Goal: Transaction & Acquisition: Purchase product/service

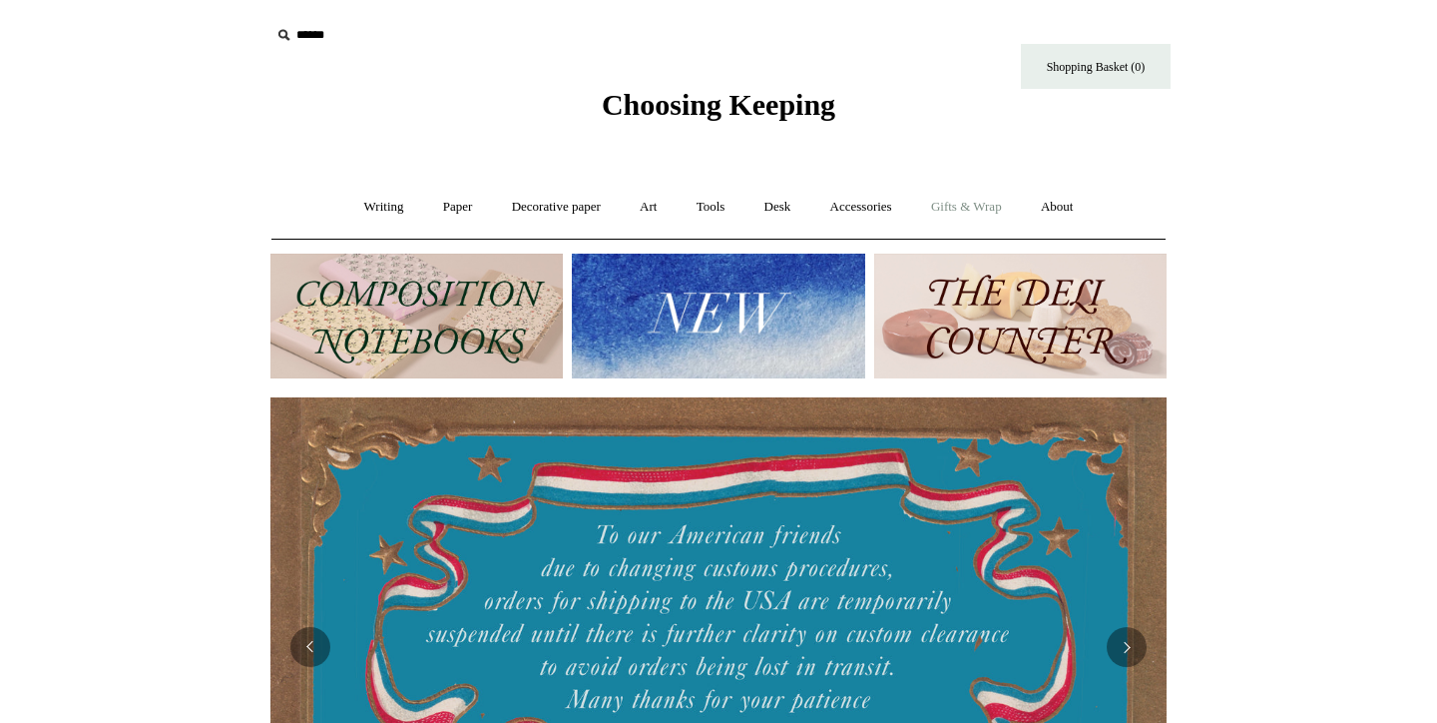
click at [973, 208] on link "Gifts & Wrap +" at bounding box center [966, 207] width 107 height 53
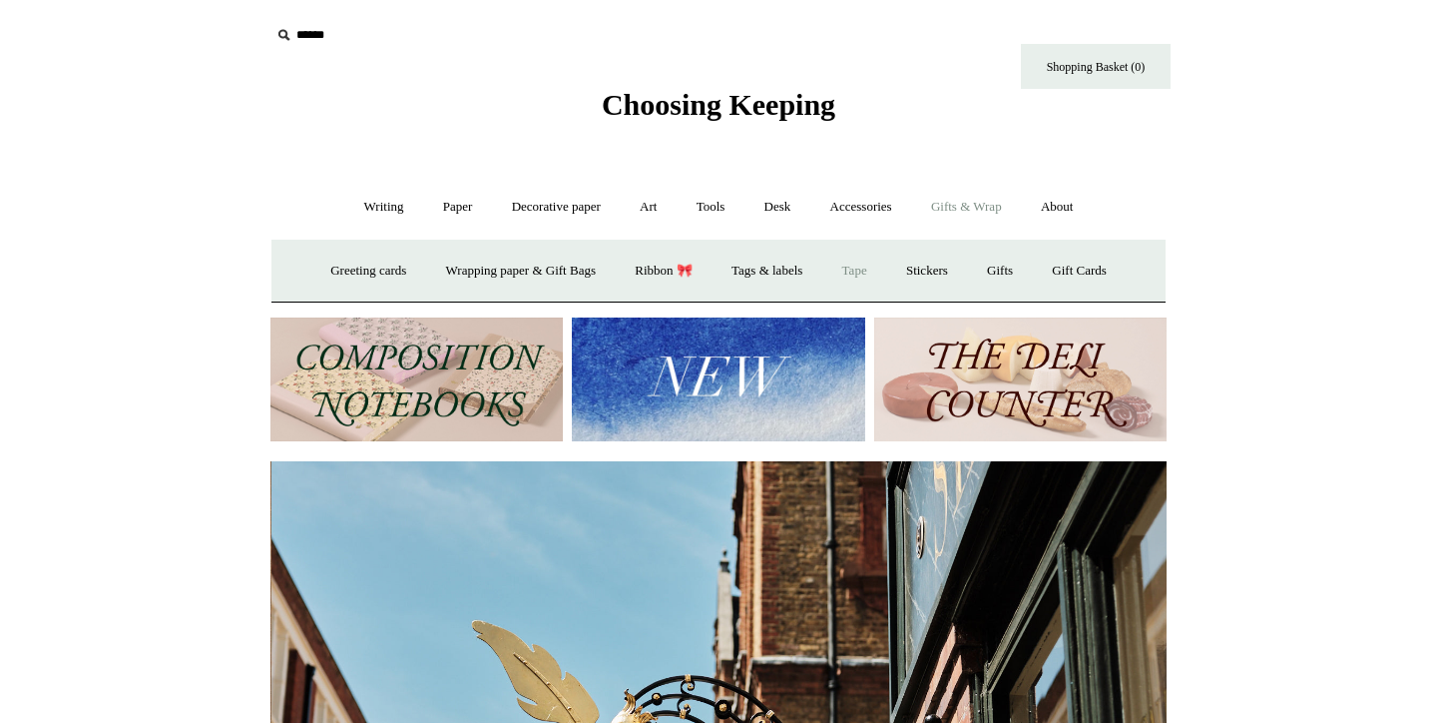
scroll to position [0, 896]
click at [850, 270] on link "Tape" at bounding box center [854, 270] width 61 height 53
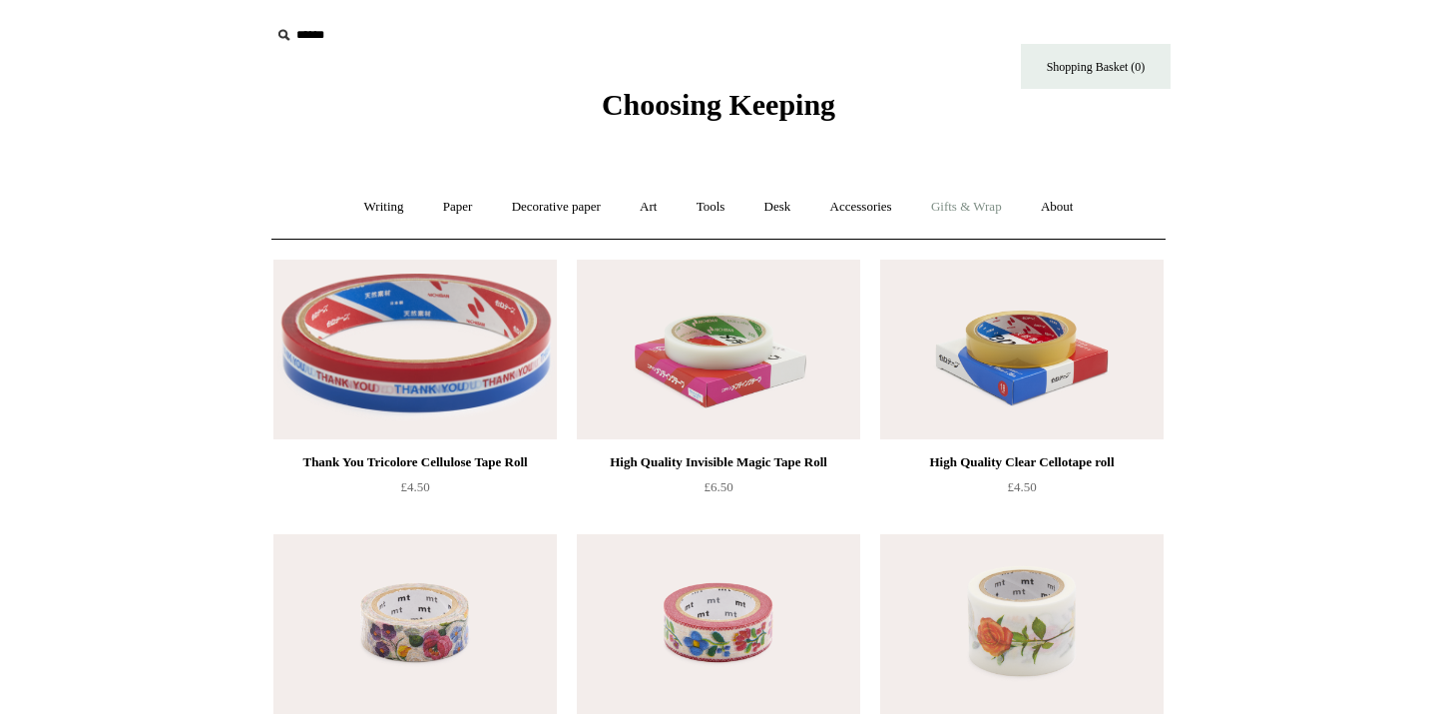
click at [958, 189] on link "Gifts & Wrap +" at bounding box center [966, 207] width 107 height 53
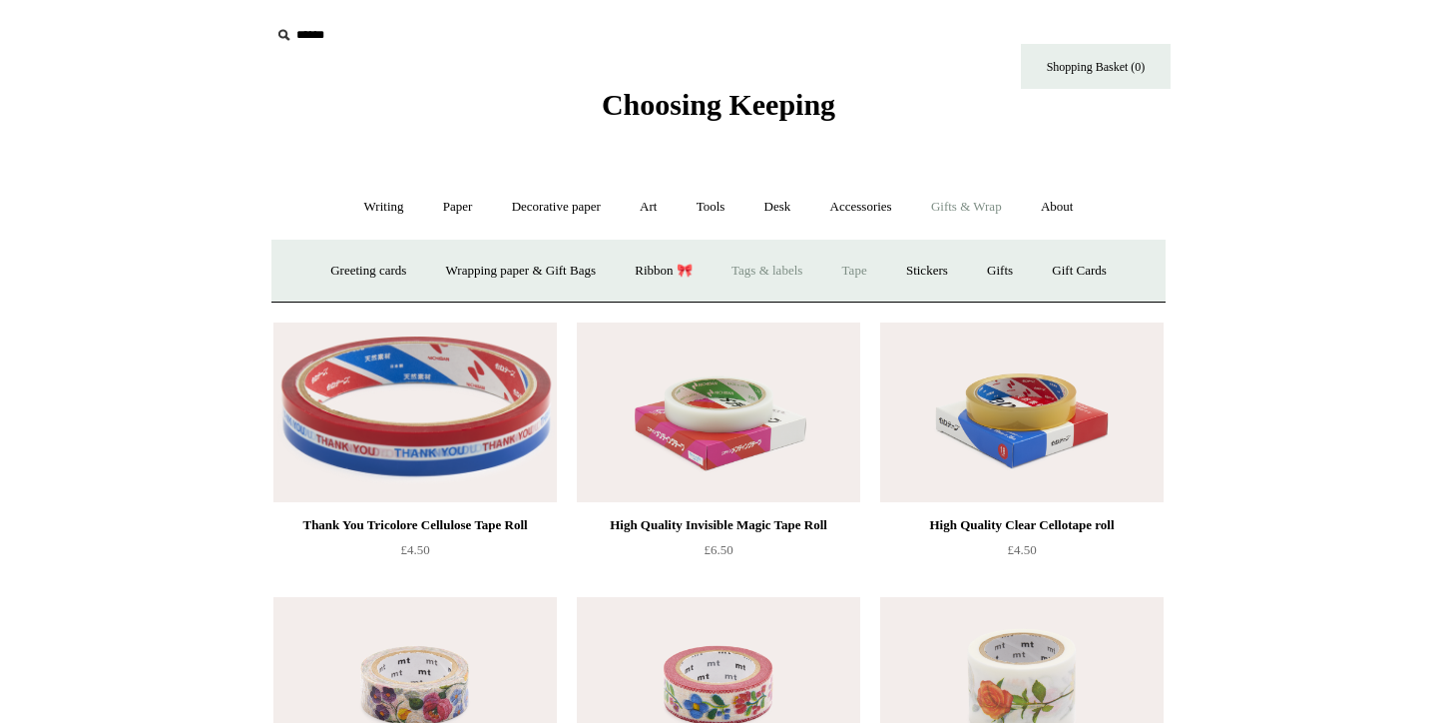
click at [803, 257] on link "Tags & labels" at bounding box center [767, 270] width 107 height 53
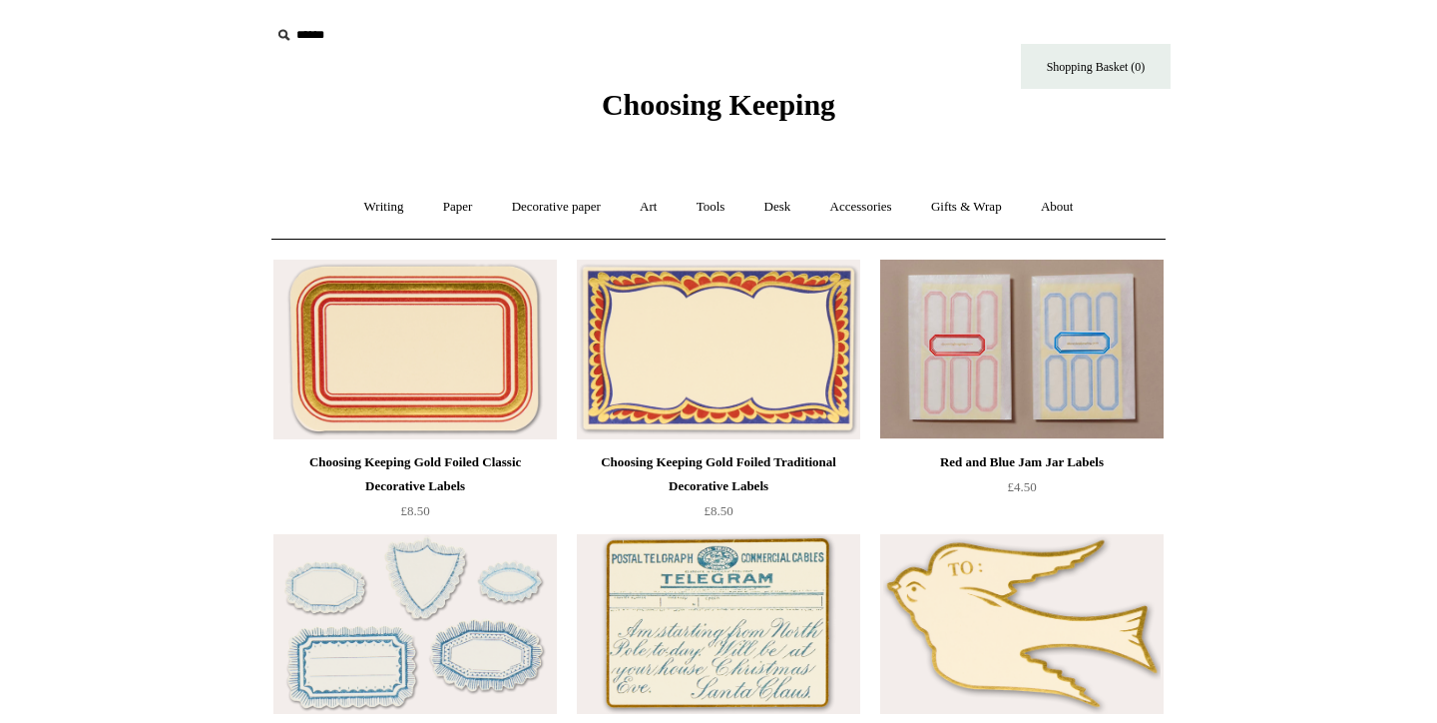
click at [635, 397] on img at bounding box center [718, 349] width 283 height 180
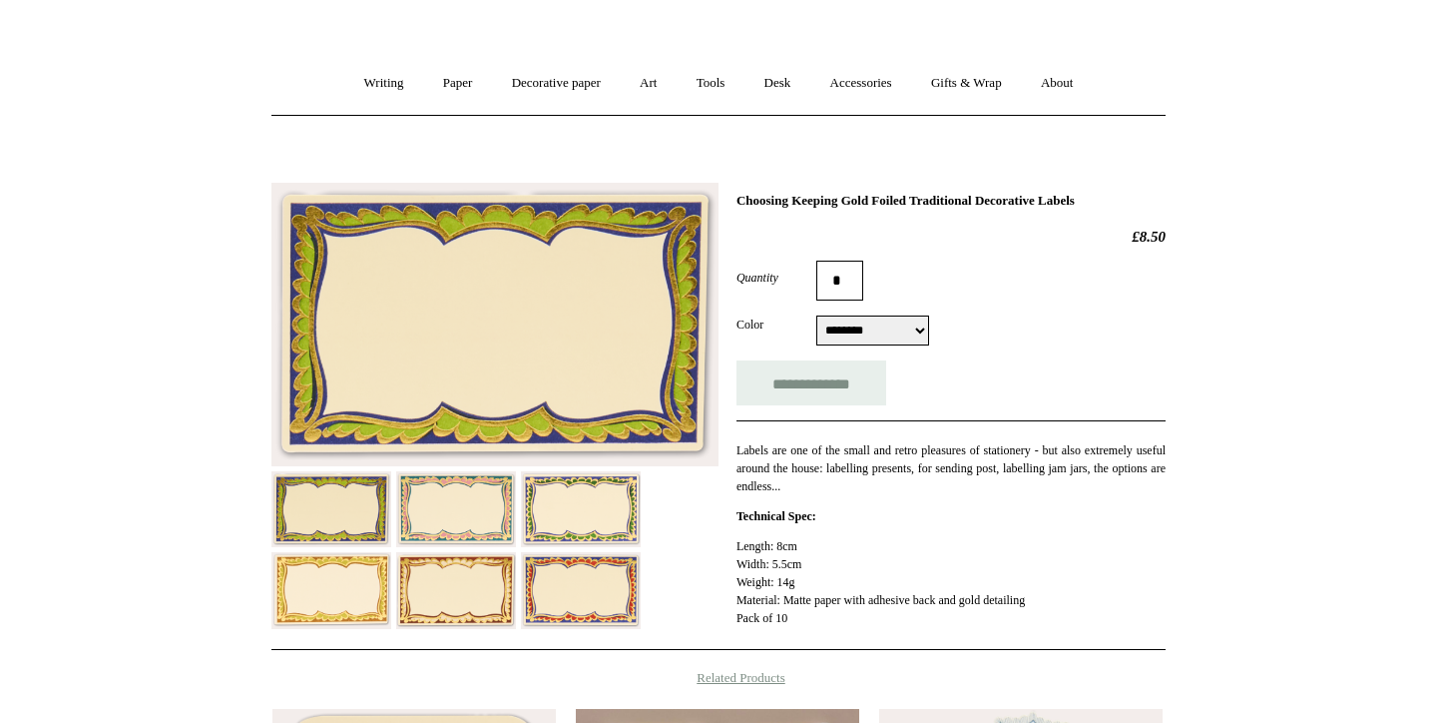
scroll to position [133, 0]
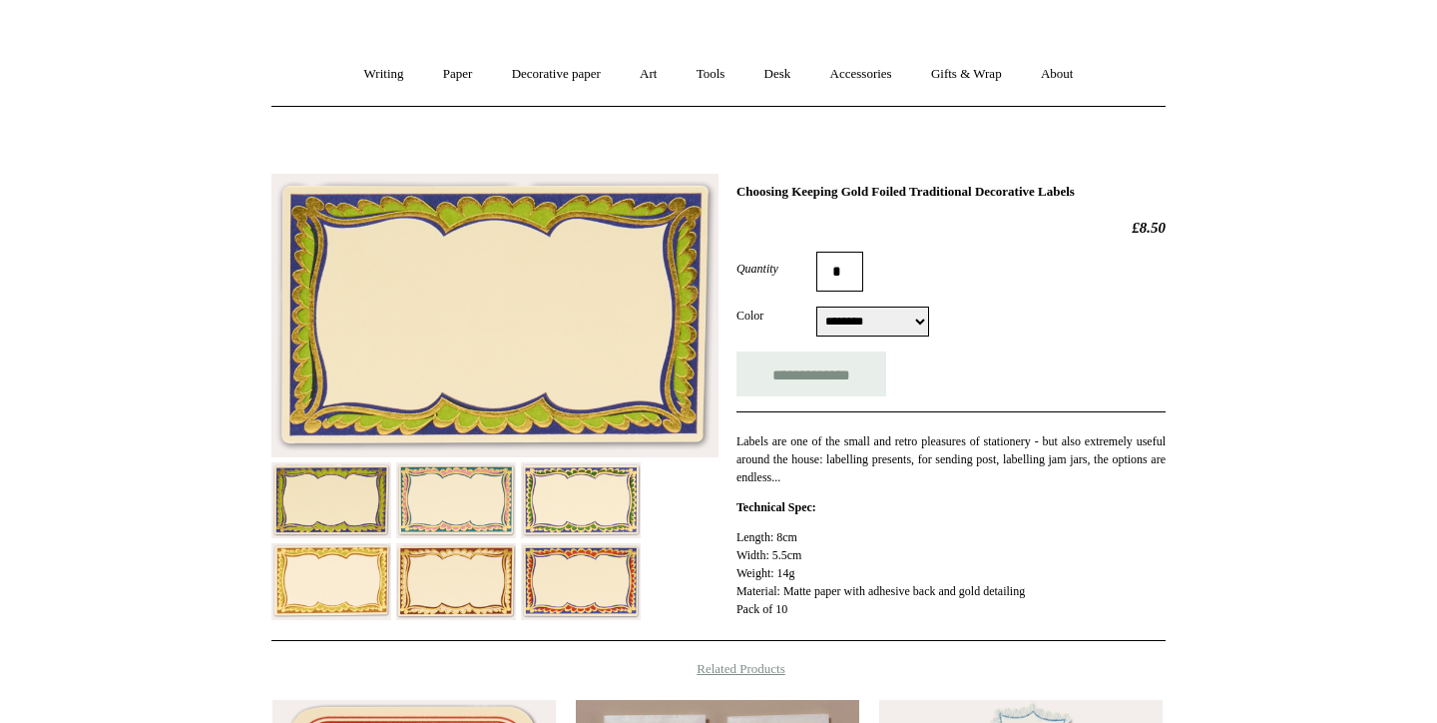
click at [472, 507] on img at bounding box center [456, 500] width 120 height 76
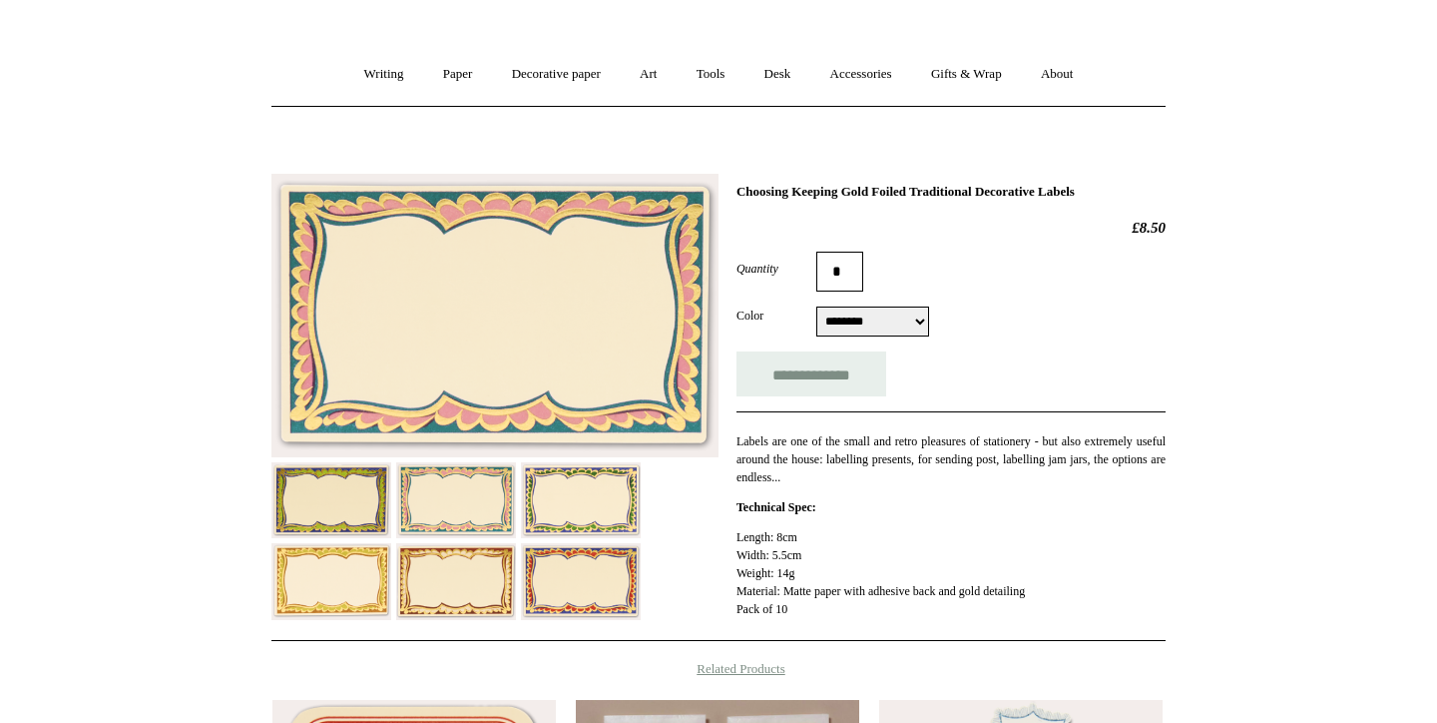
click at [449, 545] on img at bounding box center [456, 581] width 120 height 77
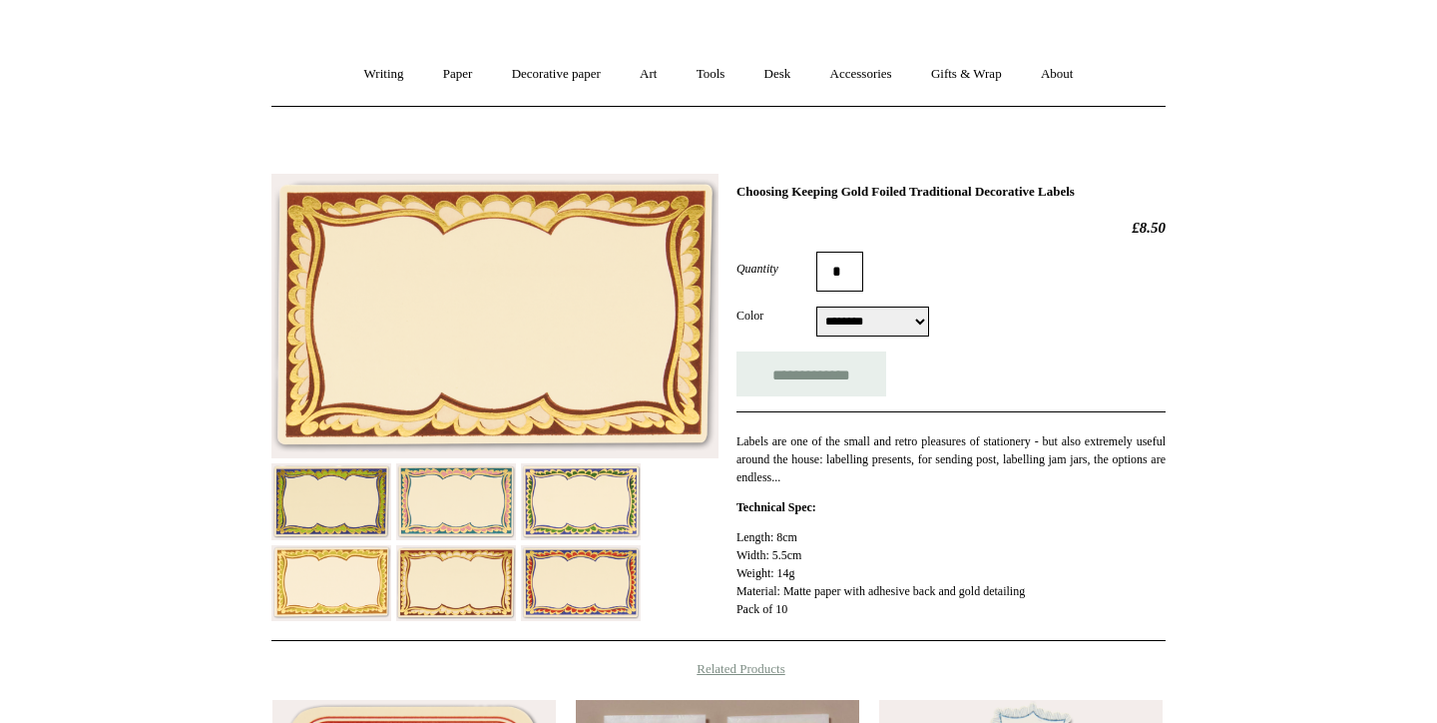
click at [344, 558] on img at bounding box center [331, 583] width 120 height 76
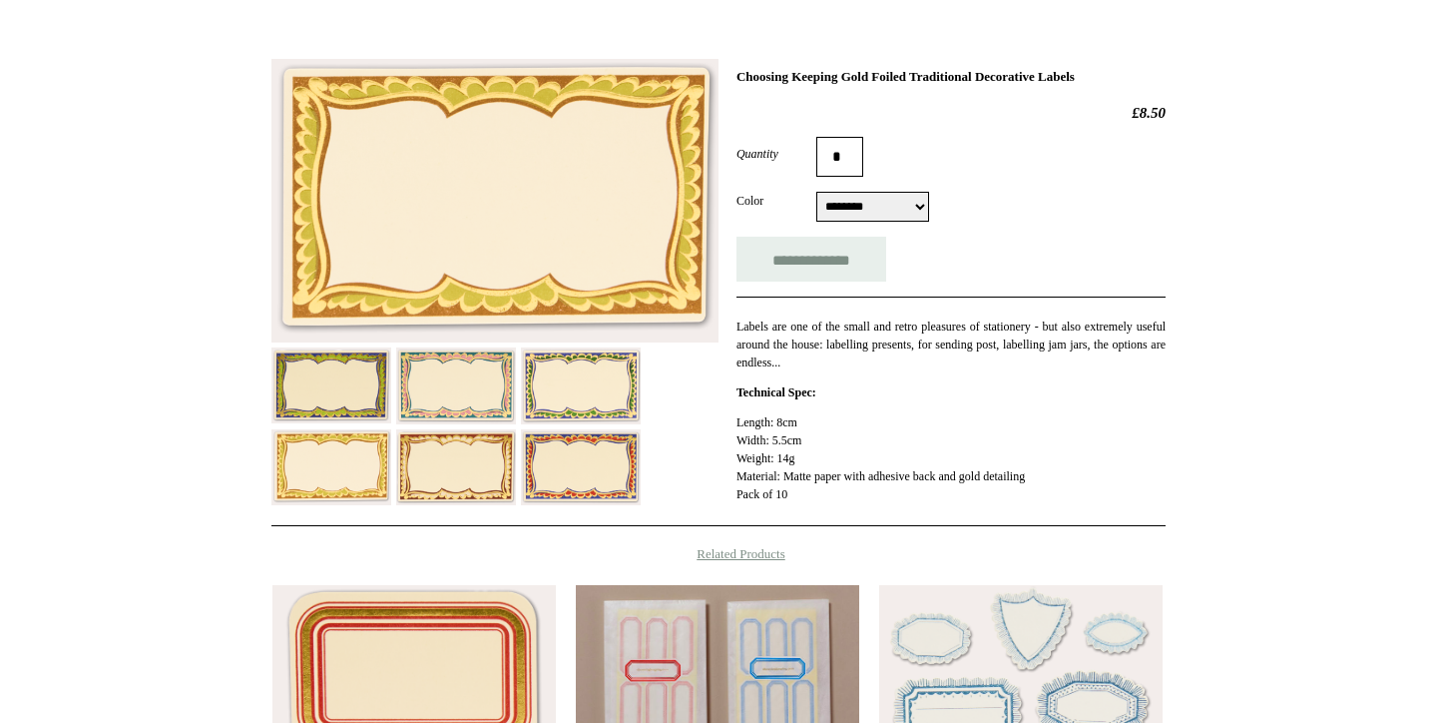
scroll to position [270, 0]
